Goal: Contribute content

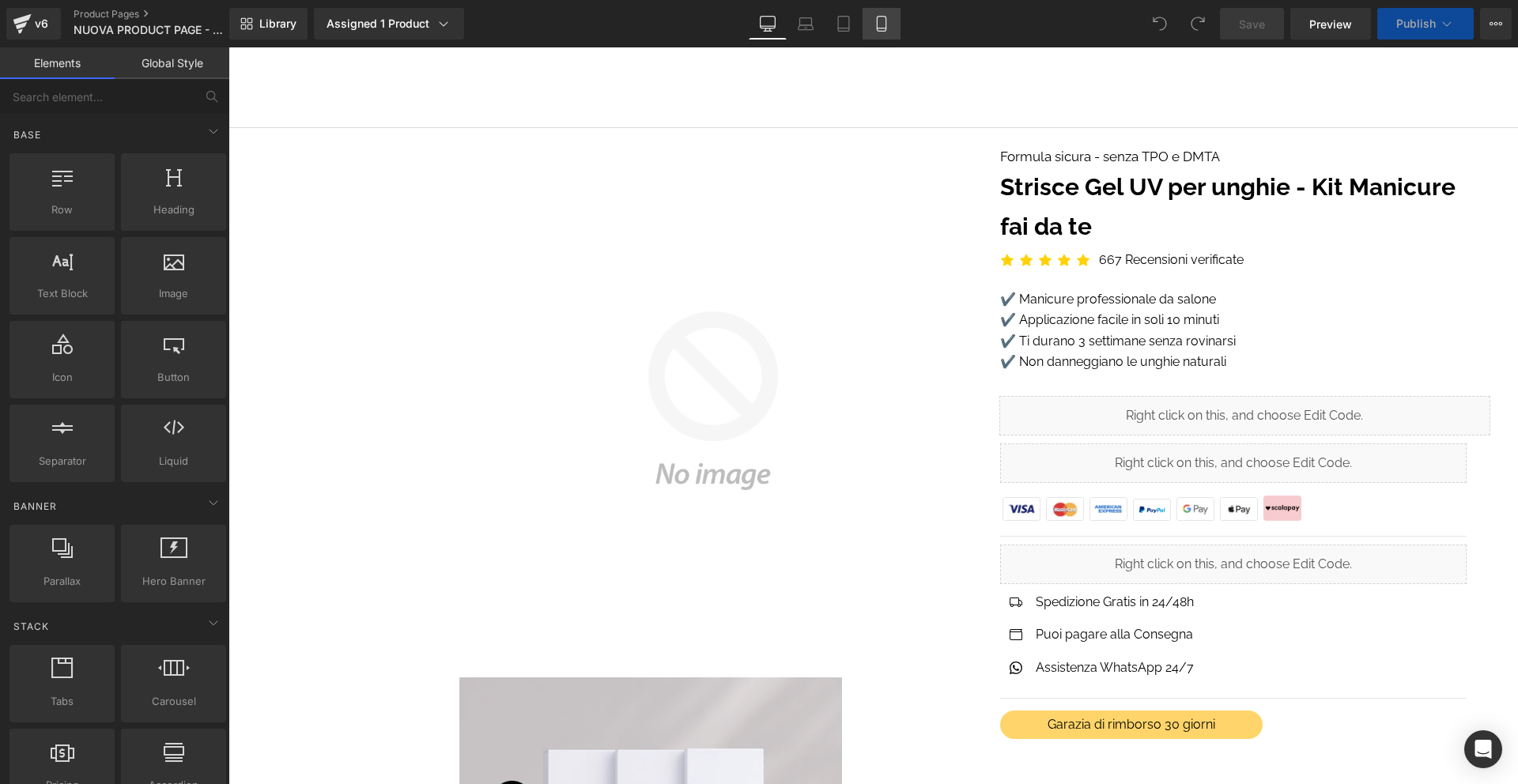
click at [881, 23] on icon at bounding box center [881, 23] width 15 height 15
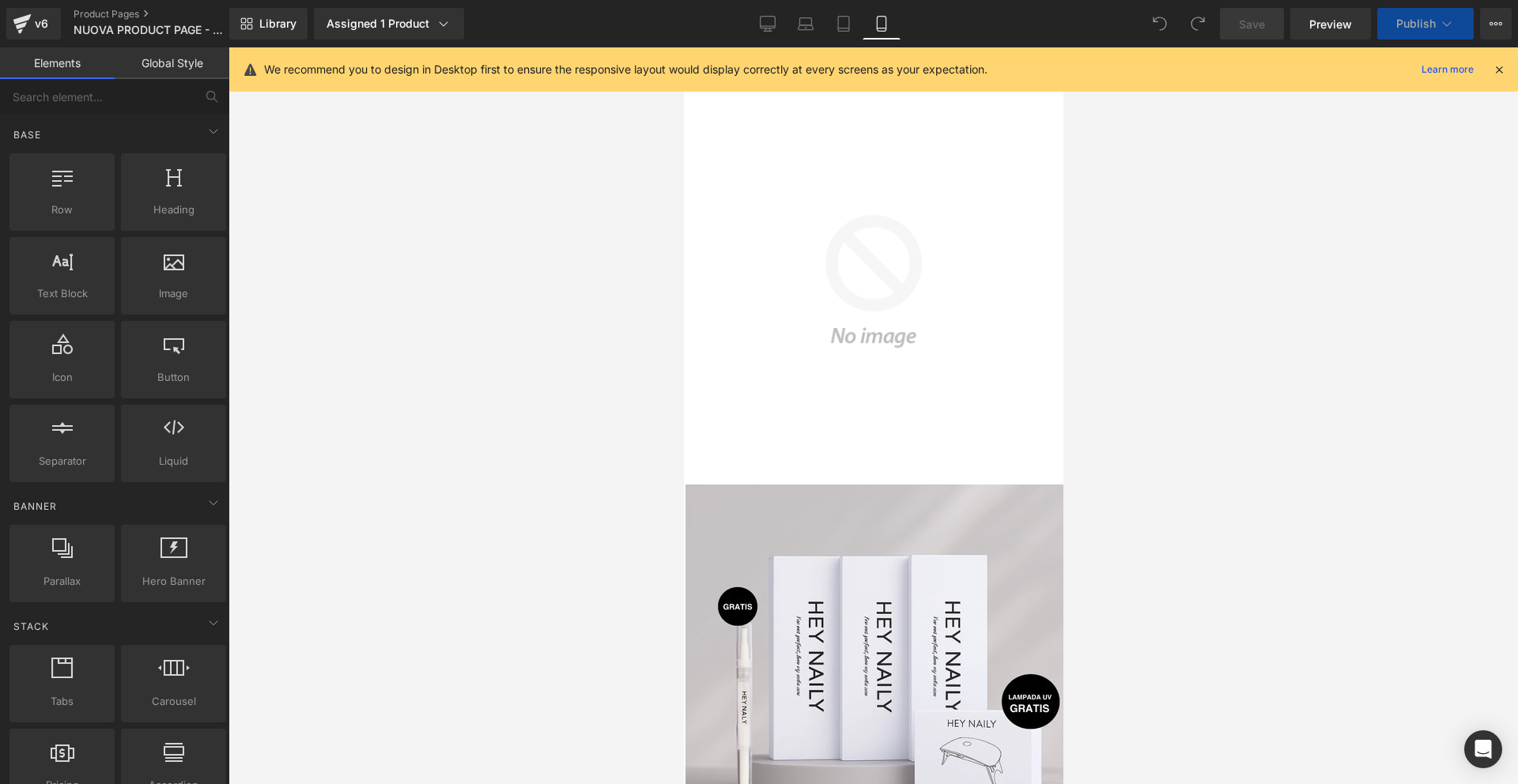
scroll to position [9310, 0]
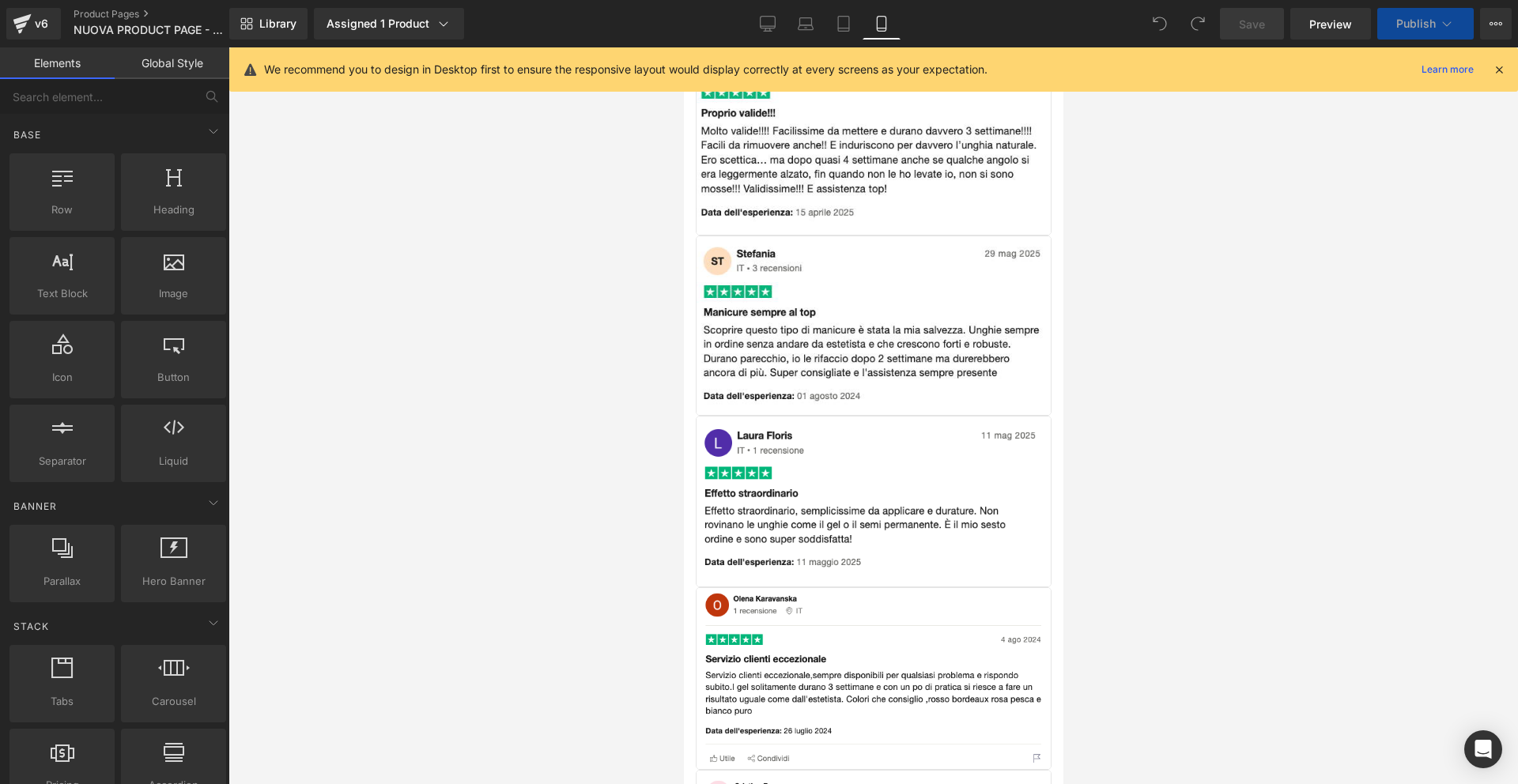
click at [1499, 69] on icon at bounding box center [1499, 70] width 15 height 15
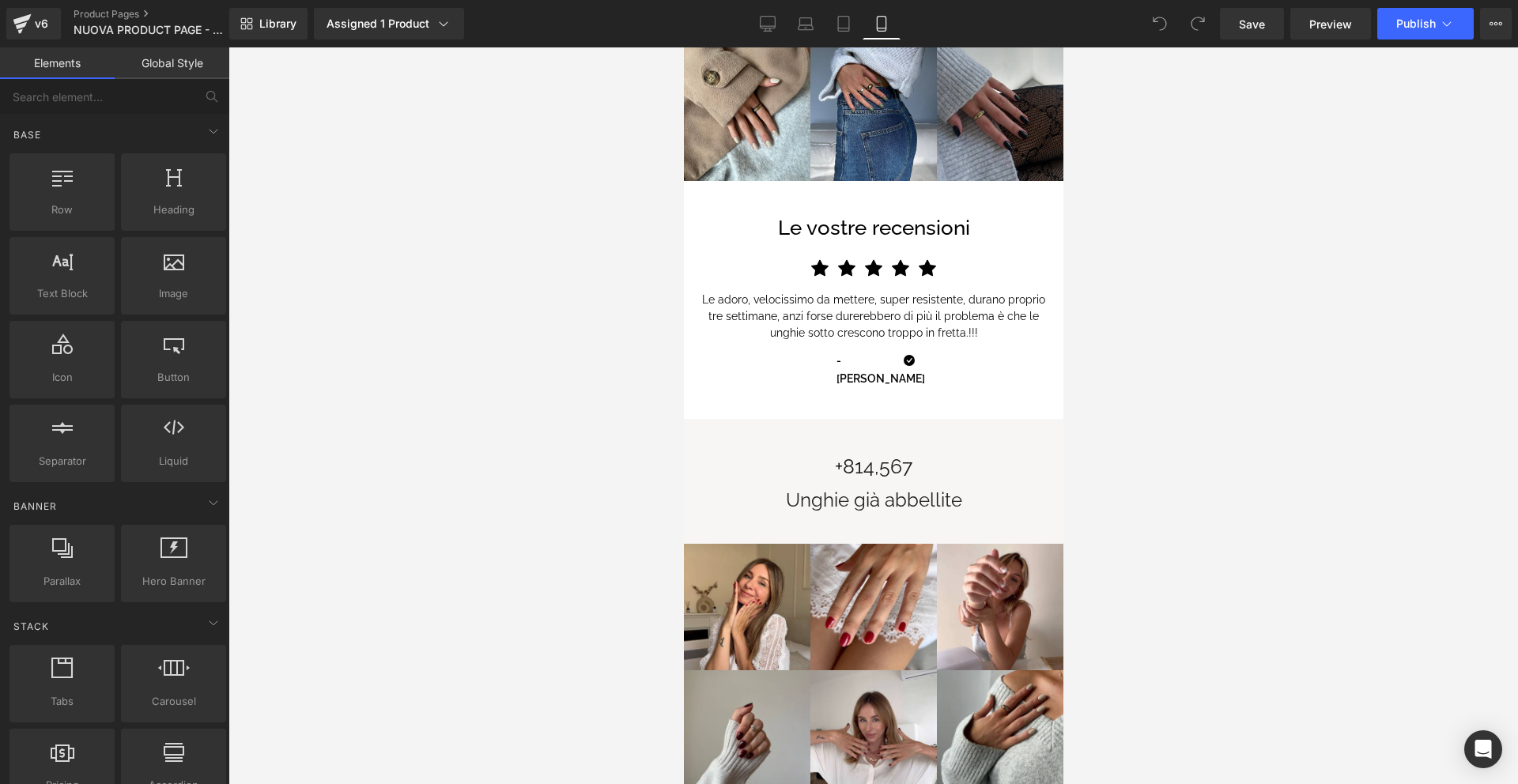
scroll to position [7478, 0]
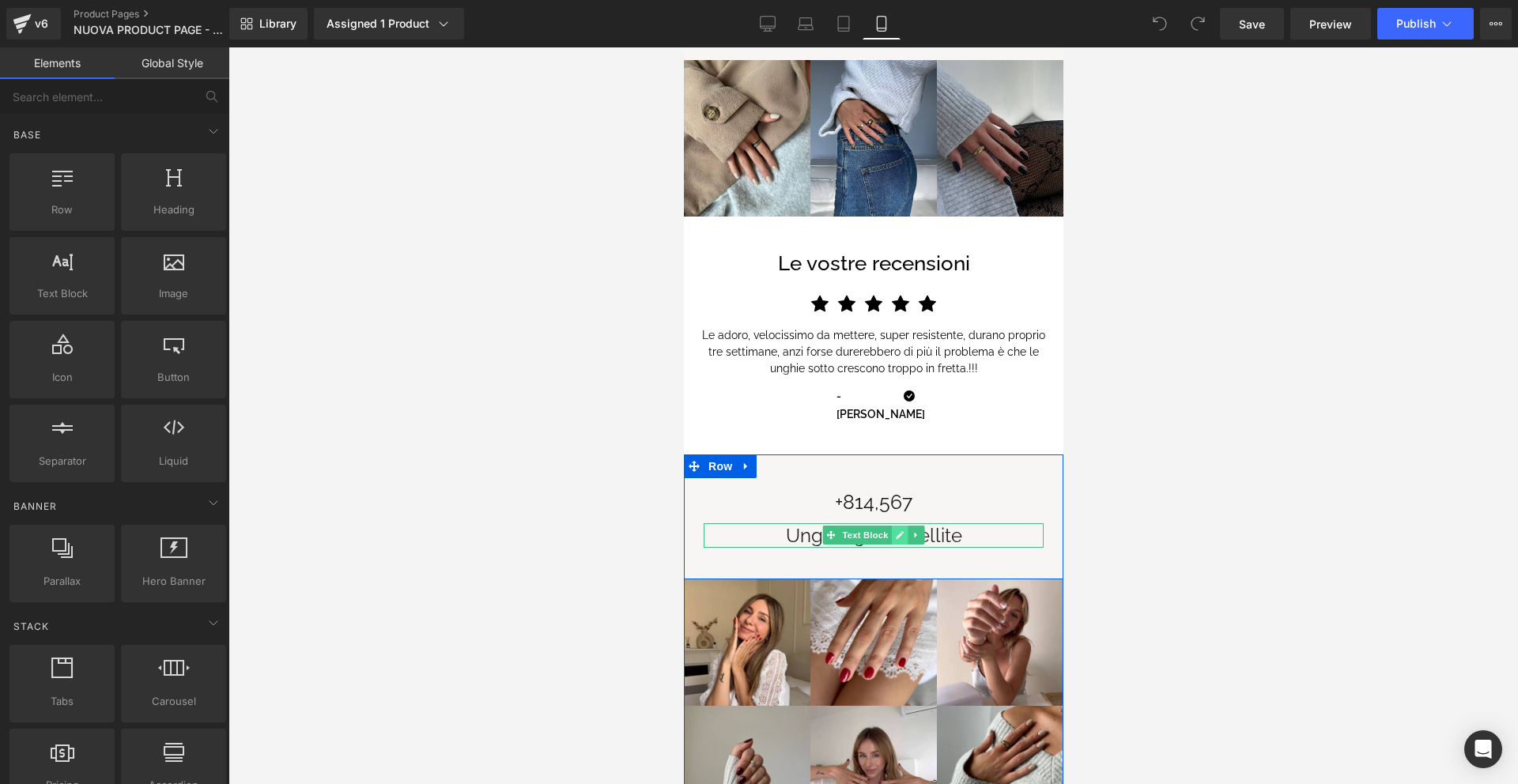
click at [902, 531] on icon at bounding box center [899, 535] width 9 height 10
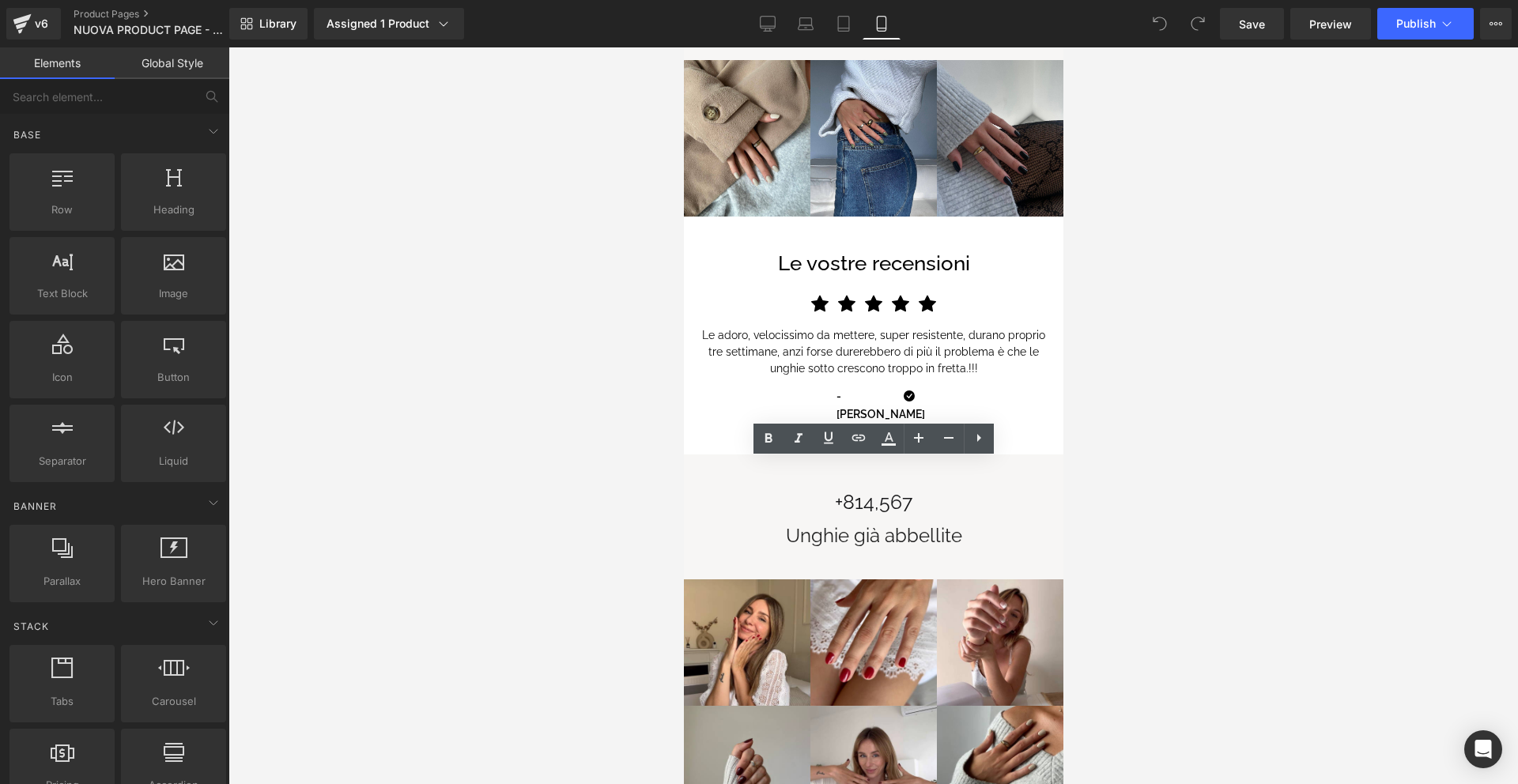
click at [968, 523] on div "Unghie già abbellite" at bounding box center [873, 535] width 340 height 24
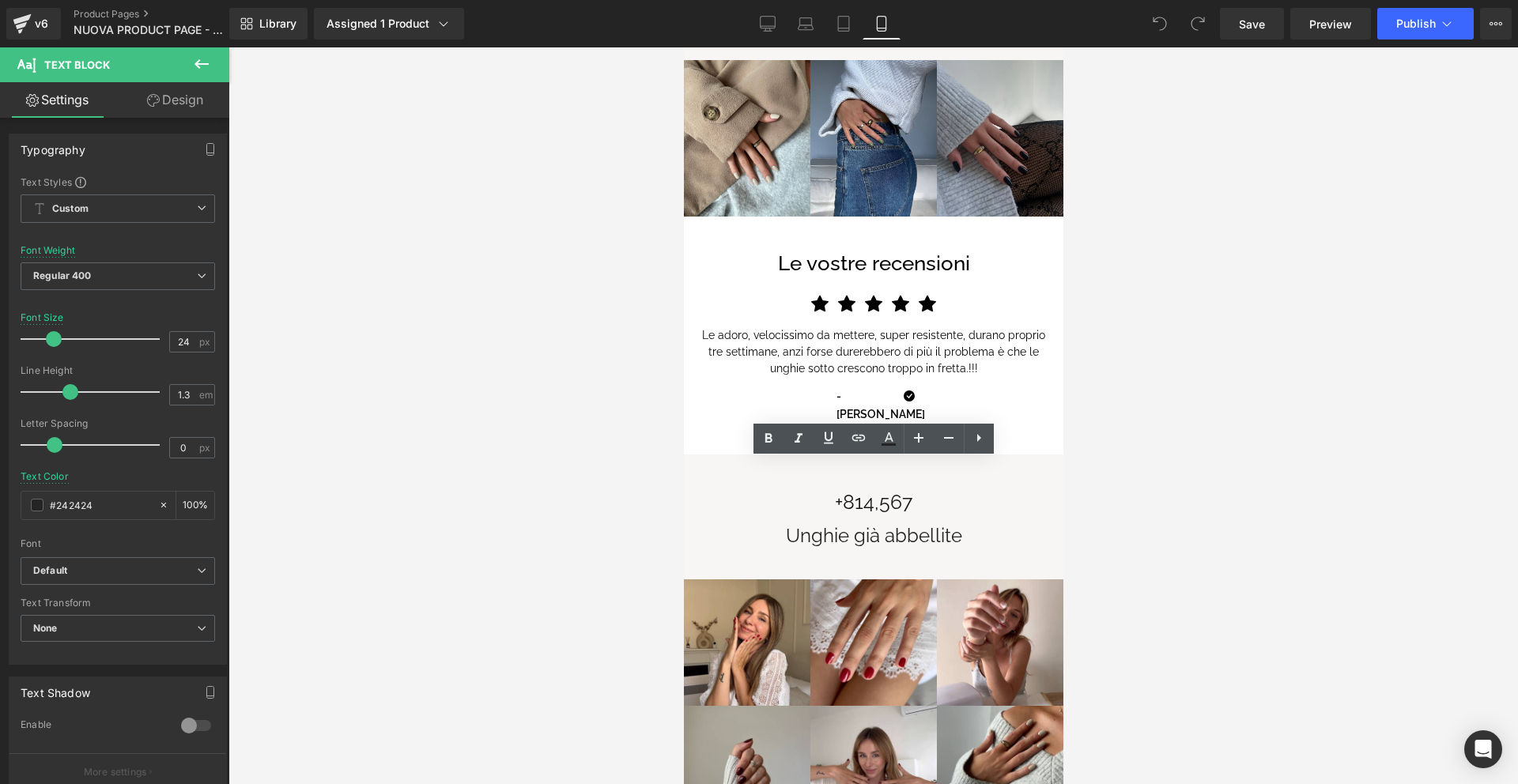
click at [852, 524] on span "Unghie già abbellite" at bounding box center [873, 535] width 176 height 23
click at [964, 523] on div "Unghie già abbellite" at bounding box center [873, 535] width 340 height 24
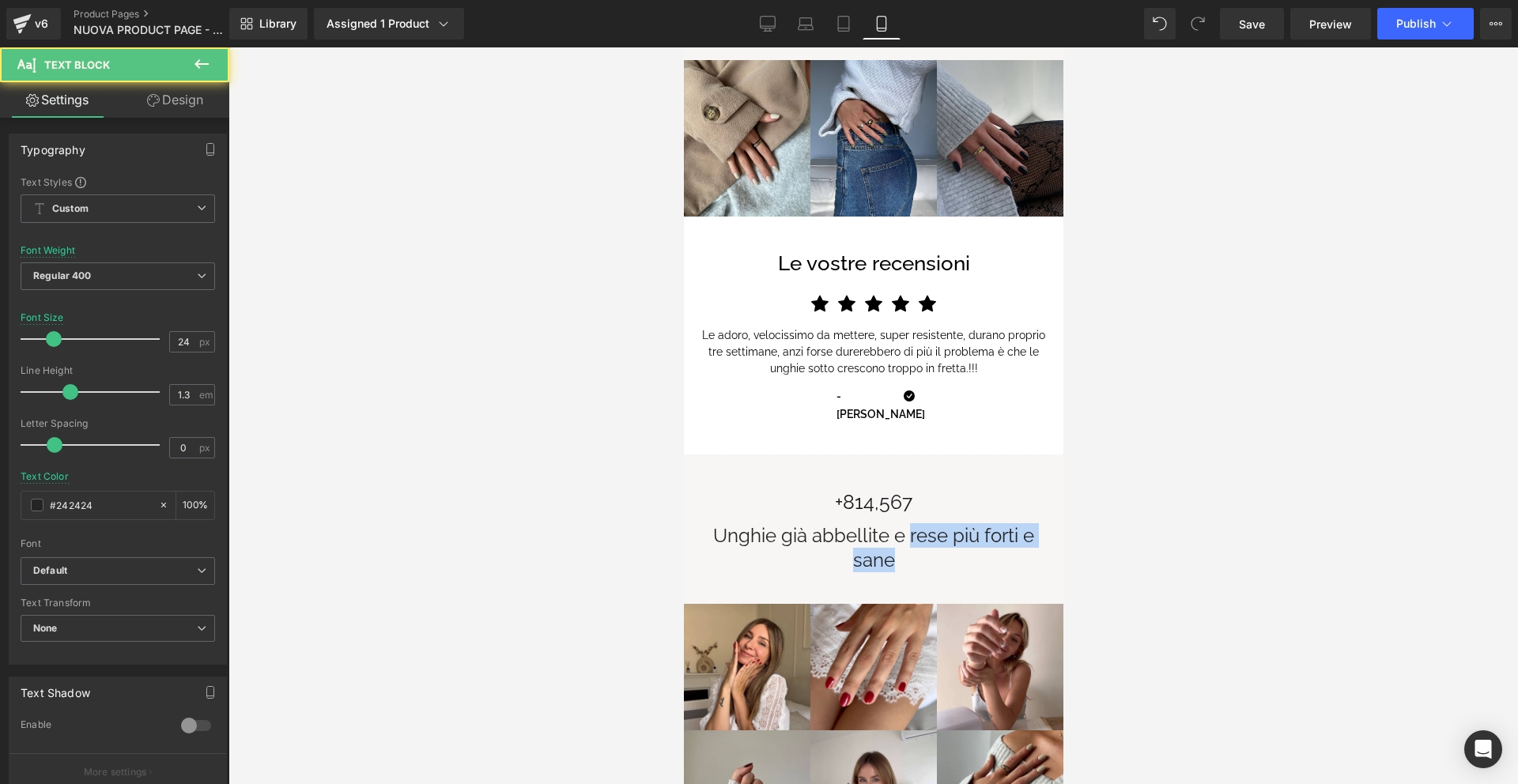
drag, startPoint x: 909, startPoint y: 473, endPoint x: 912, endPoint y: 490, distance: 17.3
click at [912, 523] on div "Unghie già abbellite e rese più forti e sane" at bounding box center [873, 548] width 340 height 49
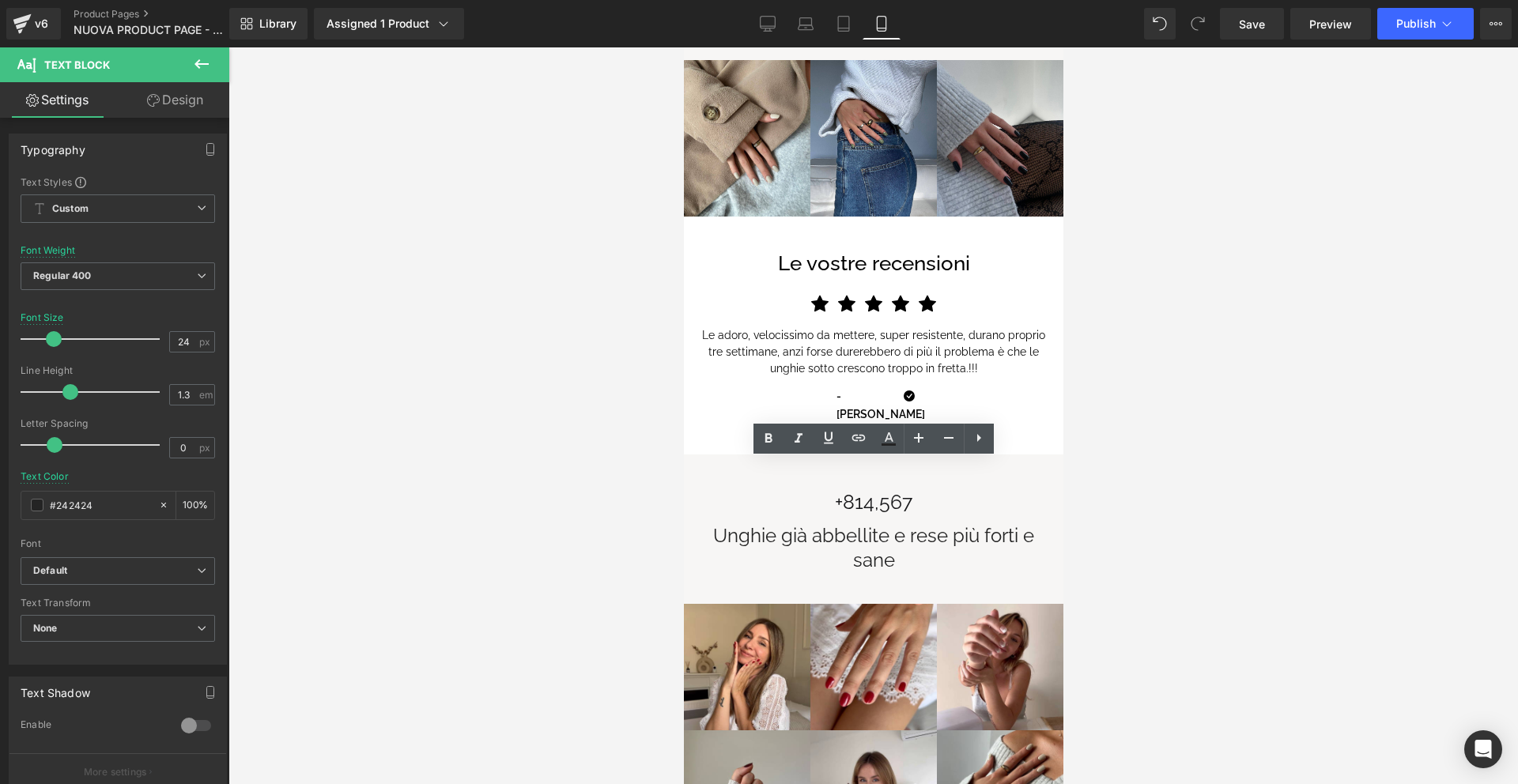
click at [888, 524] on span "Unghie già abbellite e rese più forti e sane" at bounding box center [873, 548] width 321 height 47
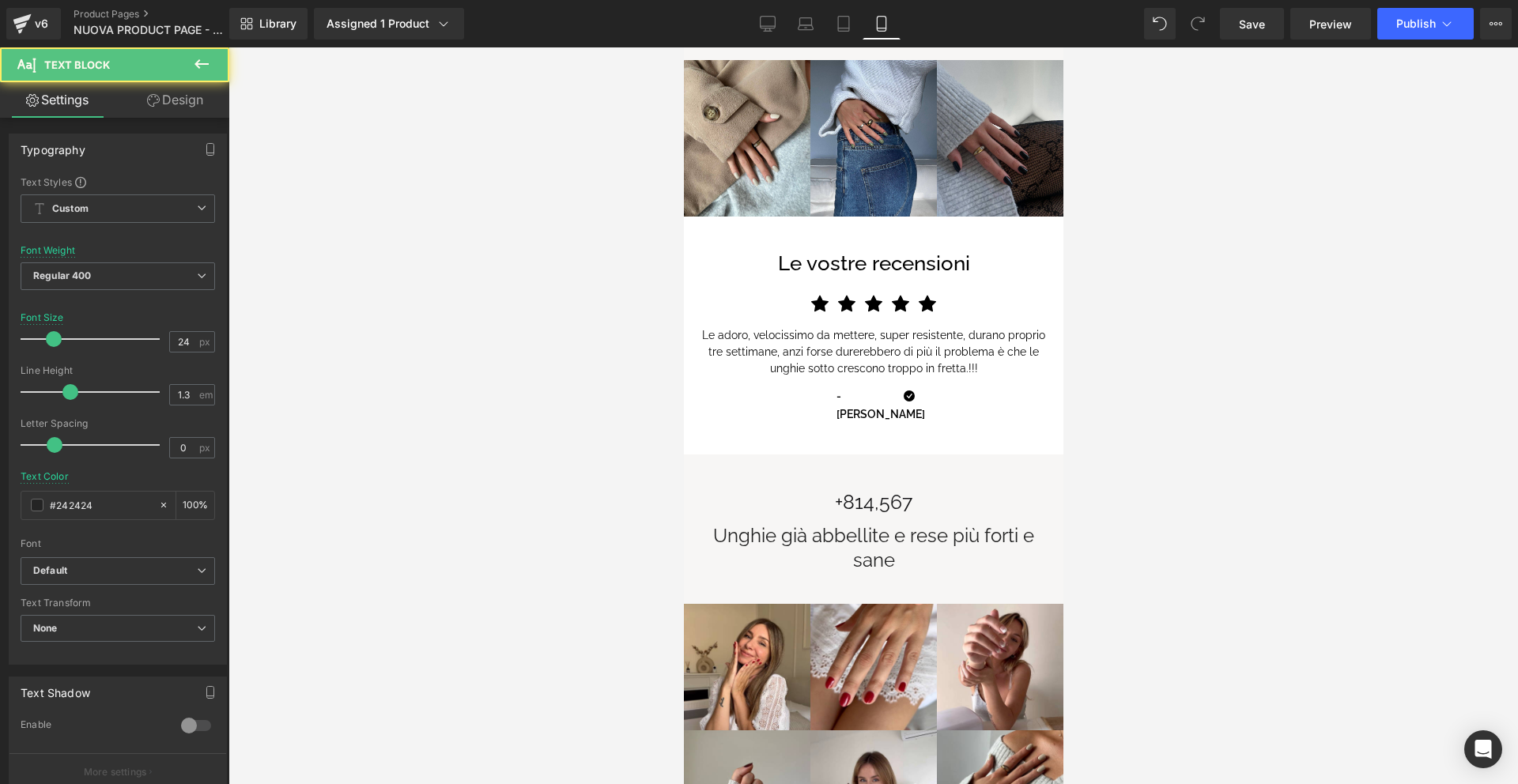
click at [911, 524] on span "Unghie già abbellite e rese più forti e sane" at bounding box center [873, 548] width 321 height 47
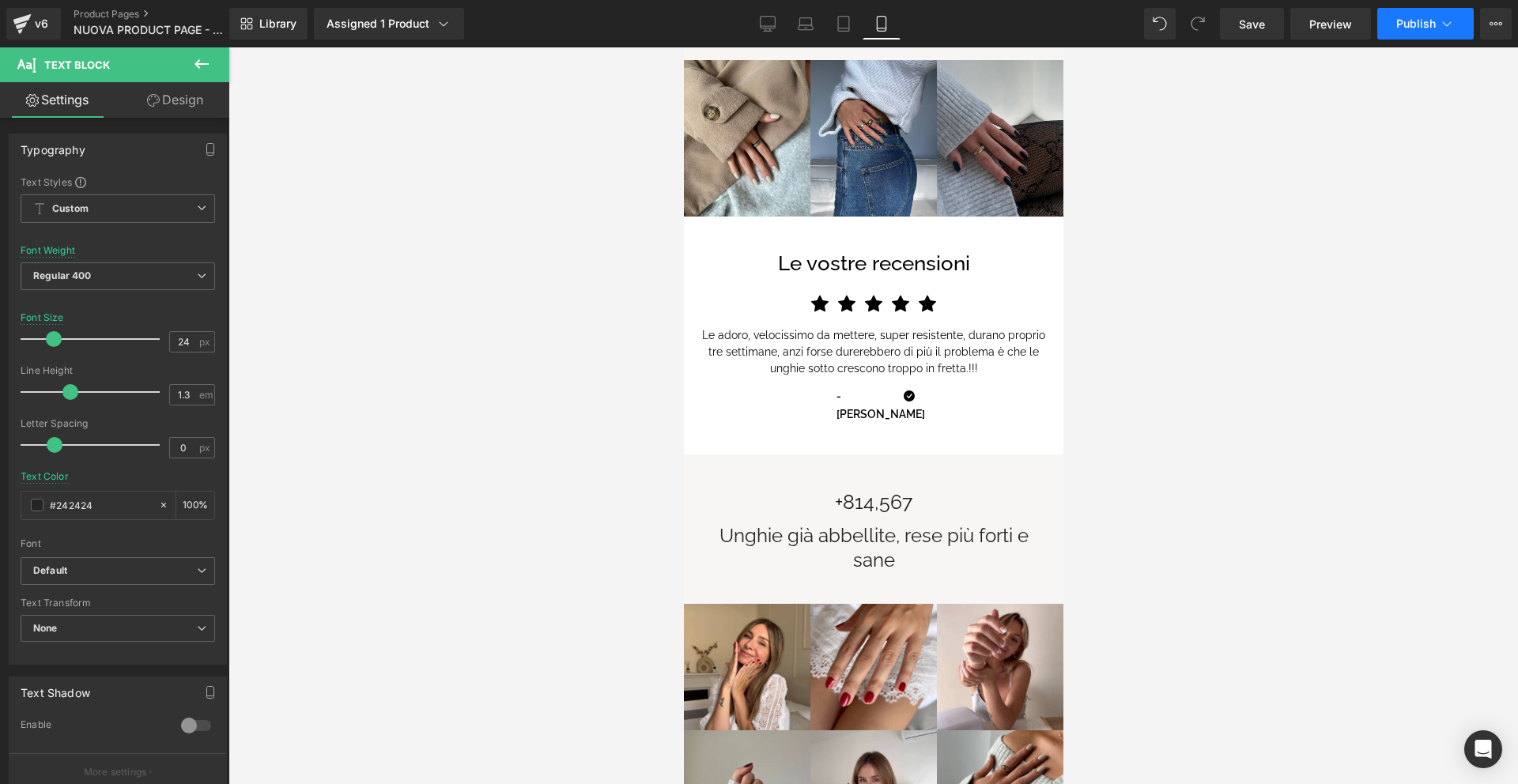
click at [1410, 29] on span "Publish" at bounding box center [1416, 24] width 40 height 13
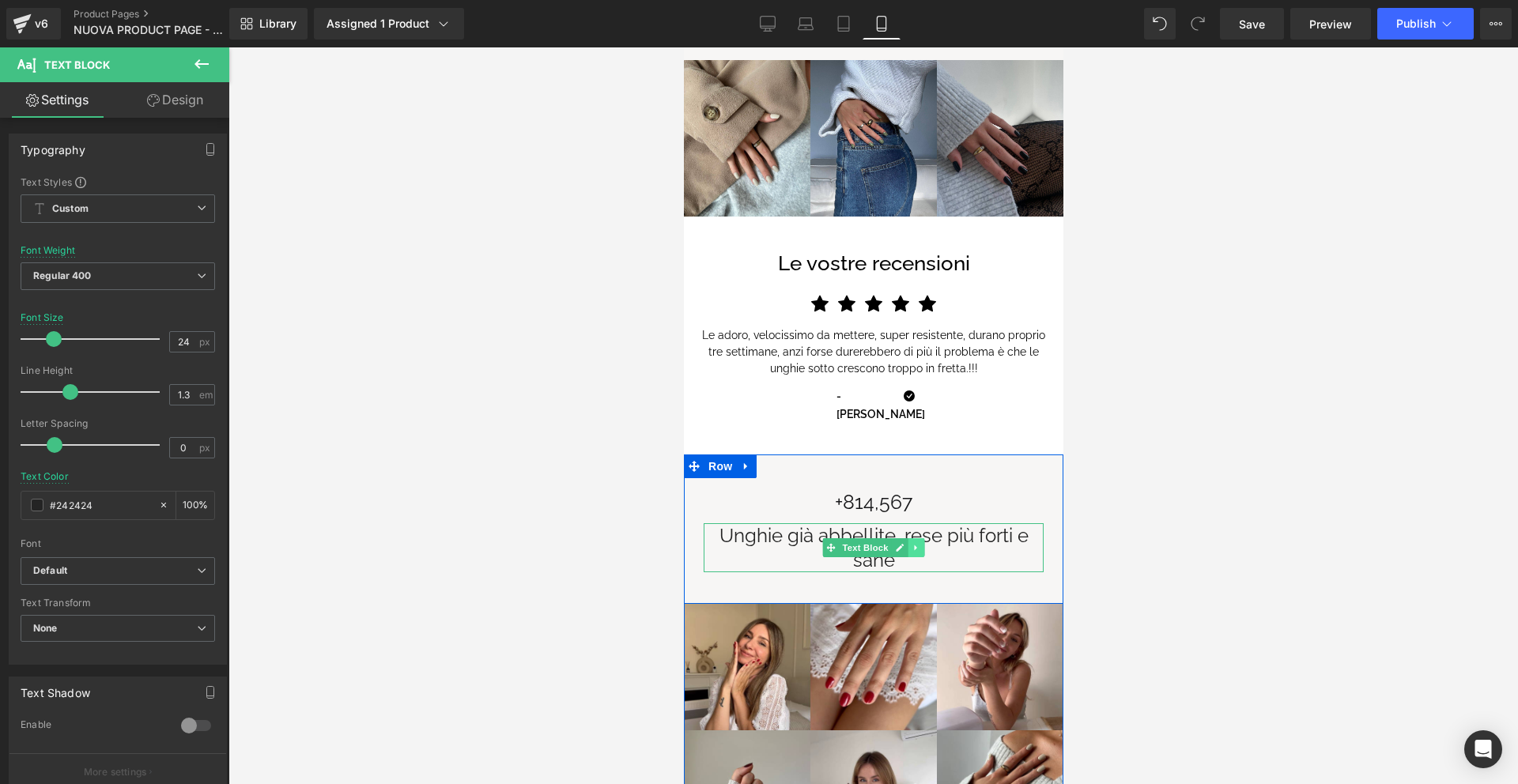
click at [922, 539] on link at bounding box center [916, 548] width 16 height 19
click at [922, 524] on span "Unghie già abbellite, rese più forti e sane" at bounding box center [873, 548] width 309 height 47
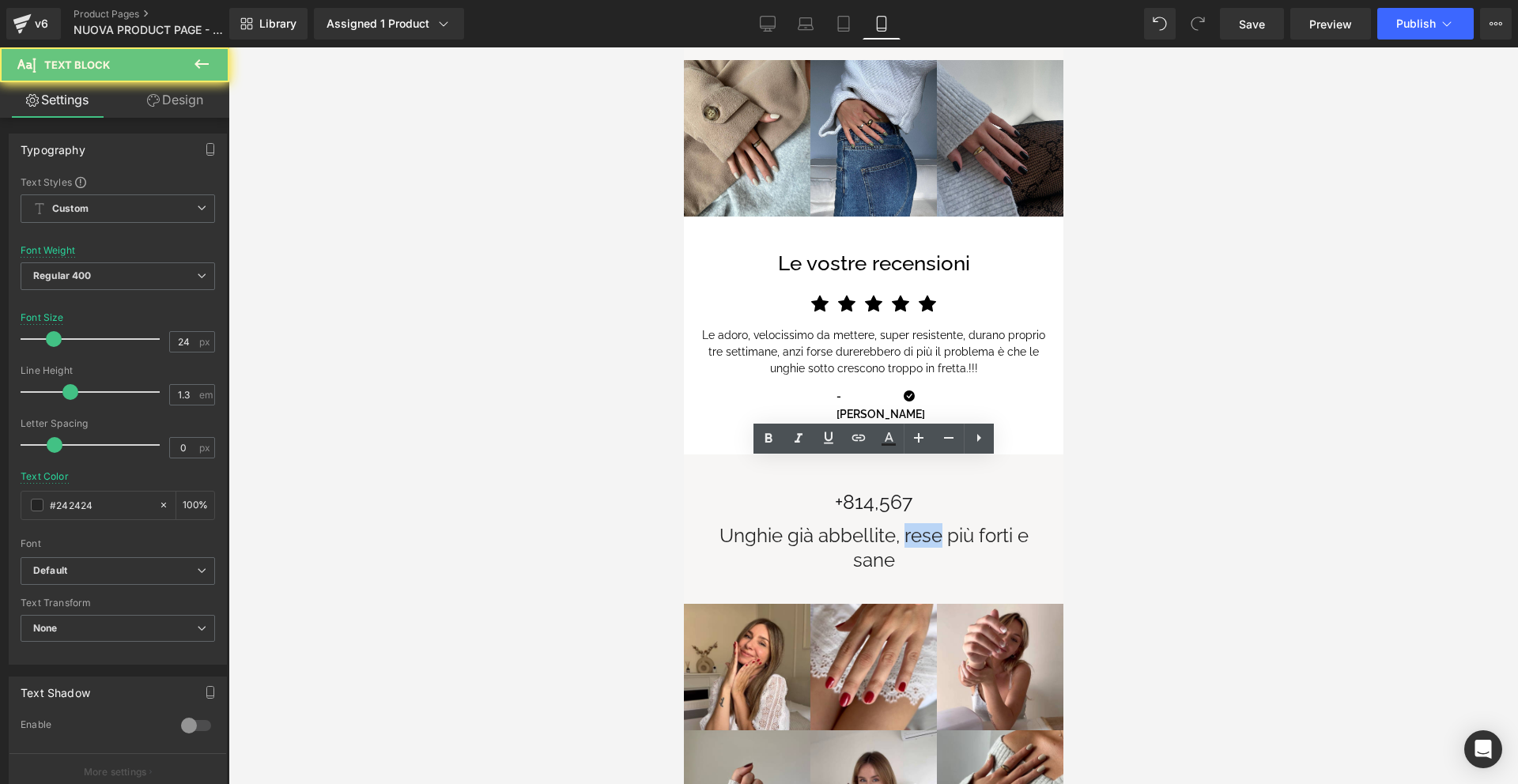
click at [922, 524] on span "Unghie già abbellite, rese più forti e sane" at bounding box center [873, 548] width 309 height 47
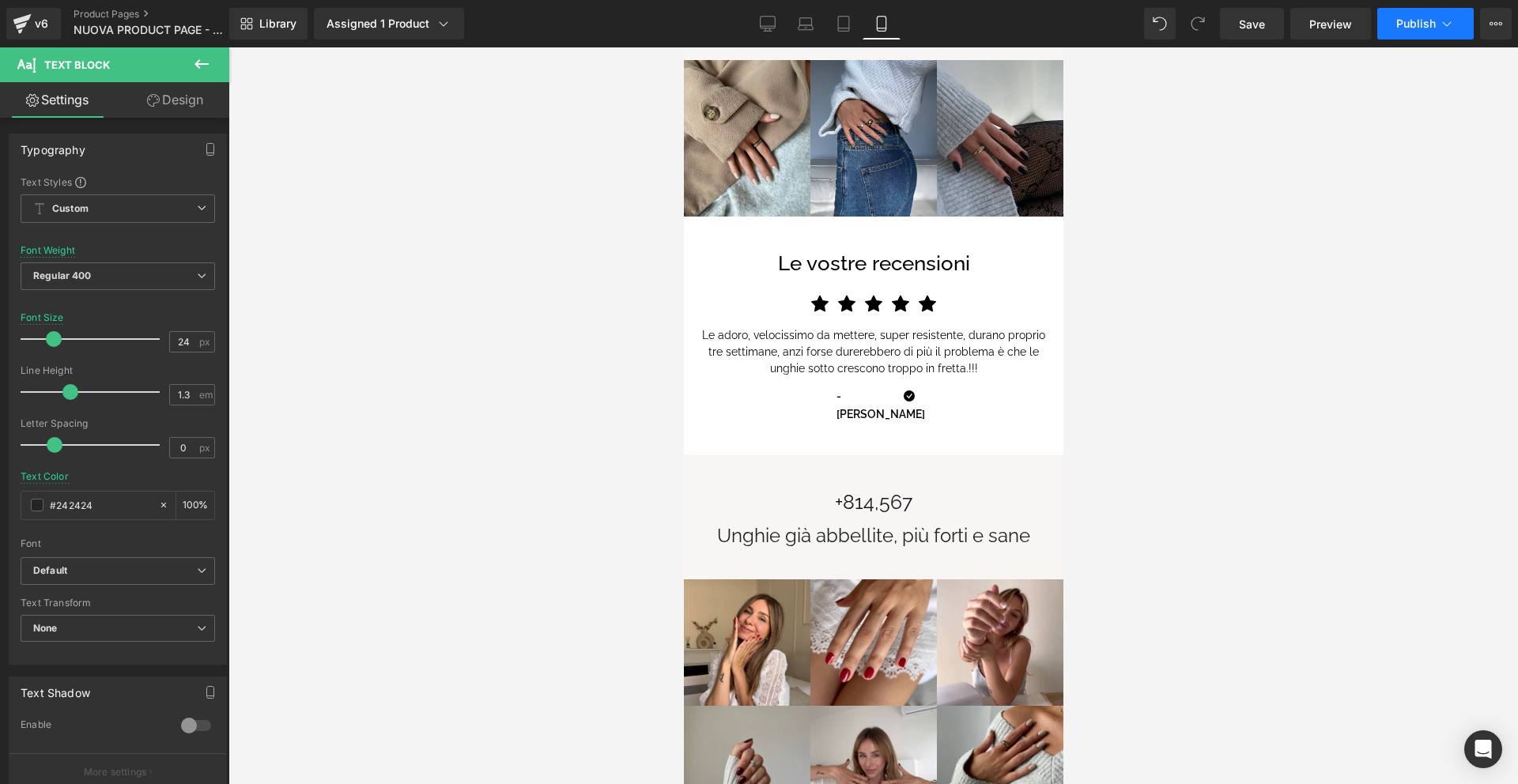
click at [1401, 23] on span "Publish" at bounding box center [1416, 24] width 40 height 13
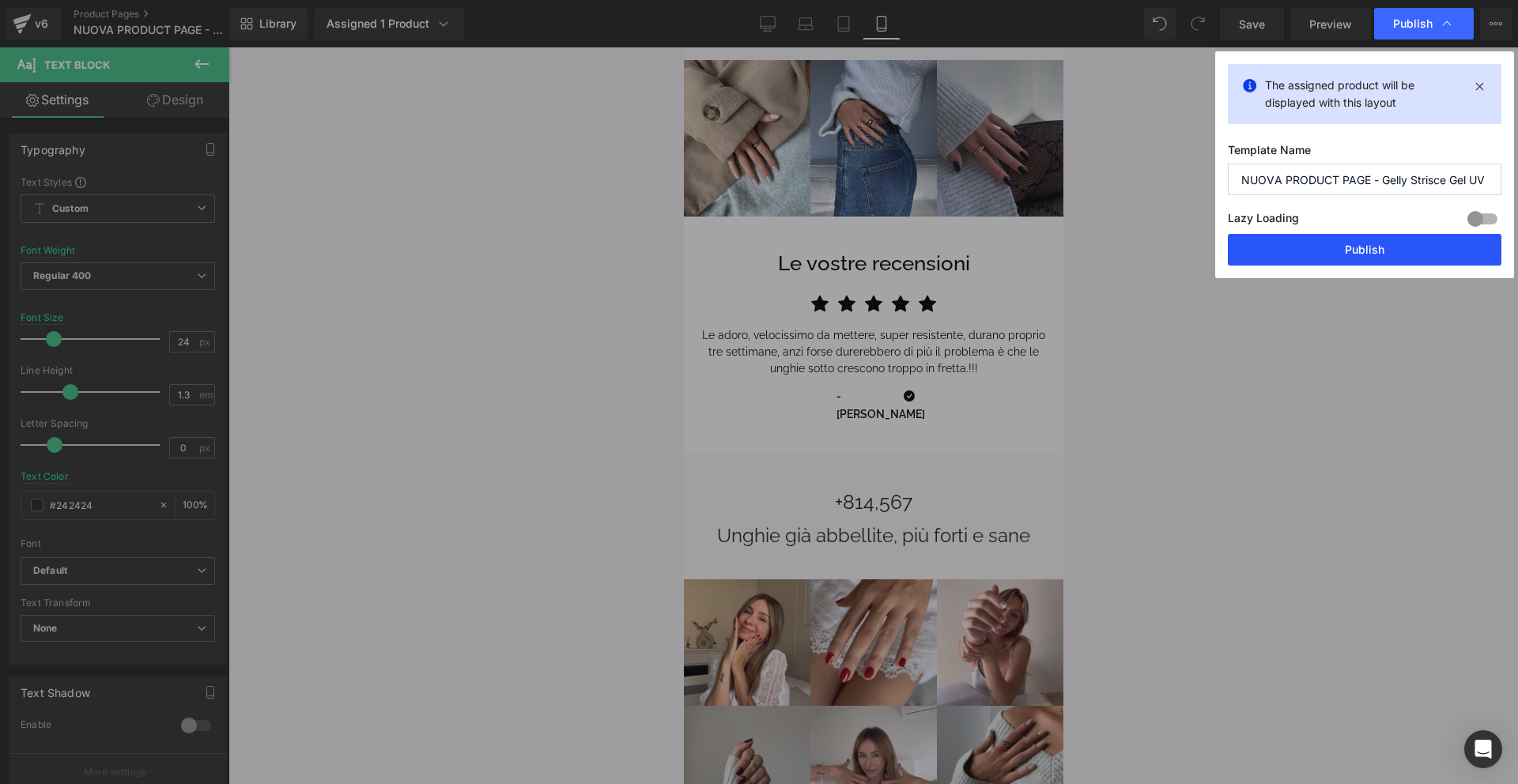
click at [1332, 237] on button "Publish" at bounding box center [1364, 249] width 274 height 32
